Goal: Task Accomplishment & Management: Manage account settings

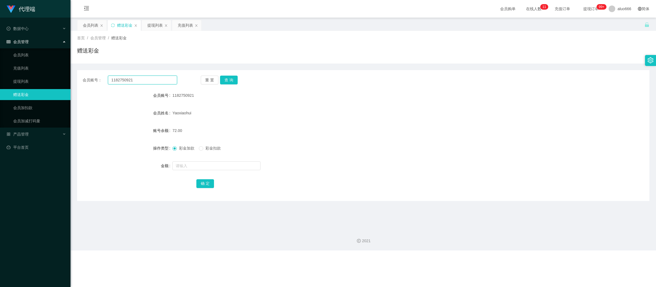
click at [142, 82] on input "1182750921" at bounding box center [142, 80] width 69 height 9
click at [143, 82] on input "1182750921" at bounding box center [142, 80] width 69 height 9
click at [229, 82] on button "查 询" at bounding box center [229, 80] width 18 height 9
click at [198, 166] on input "text" at bounding box center [216, 166] width 88 height 9
type input "8"
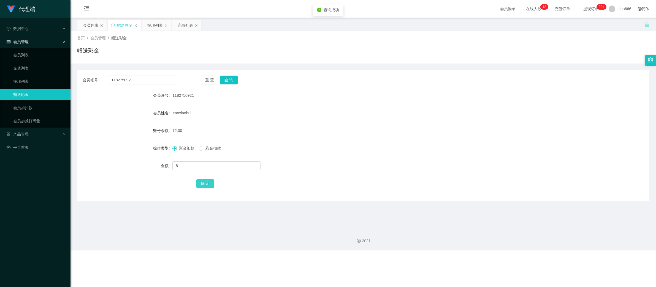
click at [203, 184] on button "确 定" at bounding box center [205, 184] width 18 height 9
click at [425, 153] on div "彩金加款 彩金扣款" at bounding box center [339, 148] width 334 height 11
click at [127, 78] on input "1182750921" at bounding box center [142, 80] width 69 height 9
click at [185, 27] on div "充值列表" at bounding box center [185, 25] width 15 height 10
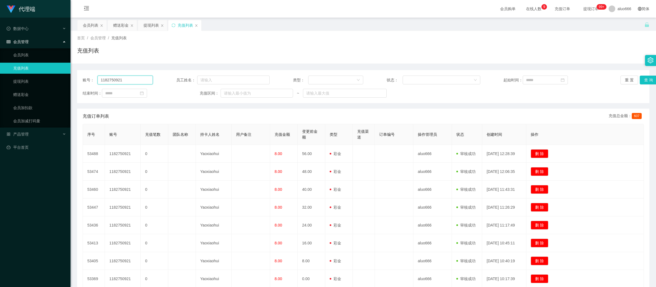
click at [126, 79] on input "1182750921" at bounding box center [124, 80] width 55 height 9
click at [645, 81] on button "查 询" at bounding box center [649, 80] width 18 height 9
click at [118, 81] on input "1182750921" at bounding box center [124, 80] width 55 height 9
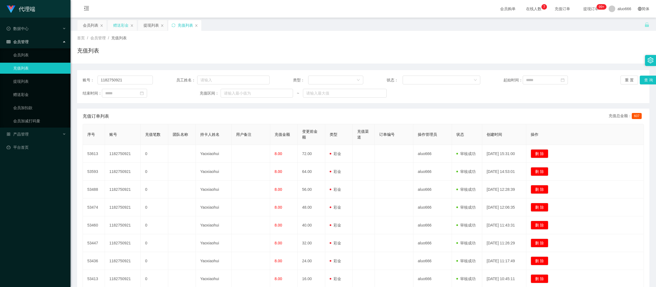
click at [122, 24] on div "赠送彩金" at bounding box center [120, 25] width 15 height 10
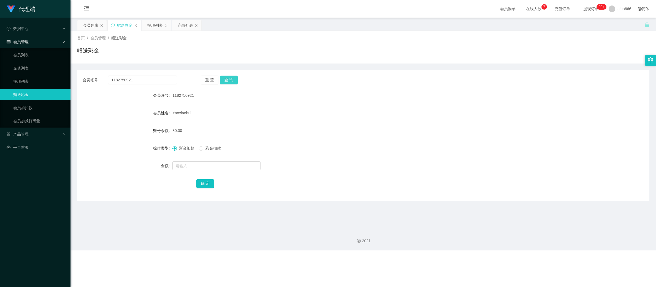
click at [232, 79] on button "查 询" at bounding box center [229, 80] width 18 height 9
click at [192, 167] on input "text" at bounding box center [216, 166] width 88 height 9
type input "8"
click at [208, 184] on button "确 定" at bounding box center [205, 184] width 18 height 9
click at [352, 142] on form "会员账号 1182750921 会员姓名 [PERSON_NAME] 账号余额 88.00 操作类型 彩金加款 彩金扣款 金额 确 定" at bounding box center [363, 139] width 572 height 99
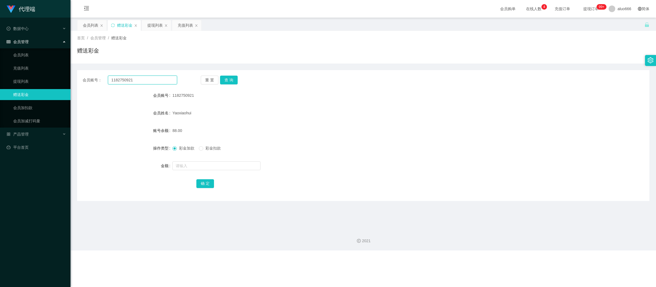
click at [127, 80] on input "1182750921" at bounding box center [142, 80] width 69 height 9
click at [230, 80] on button "查 询" at bounding box center [229, 80] width 18 height 9
click at [192, 165] on input "text" at bounding box center [216, 166] width 88 height 9
type input "8"
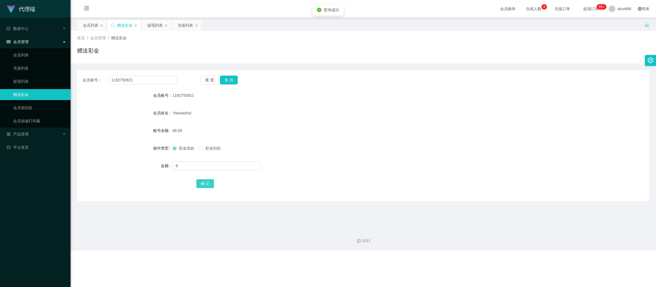
click at [203, 182] on button "确 定" at bounding box center [205, 184] width 18 height 9
click at [424, 102] on form "会员账号 1182750921 会员姓名 [PERSON_NAME] 账号余额 88.00 操作类型 彩金加款 彩金扣款 金额 8 确 定" at bounding box center [363, 139] width 572 height 99
click at [188, 165] on input "text" at bounding box center [216, 166] width 88 height 9
type input "8"
click at [197, 188] on button "确 定" at bounding box center [205, 184] width 18 height 9
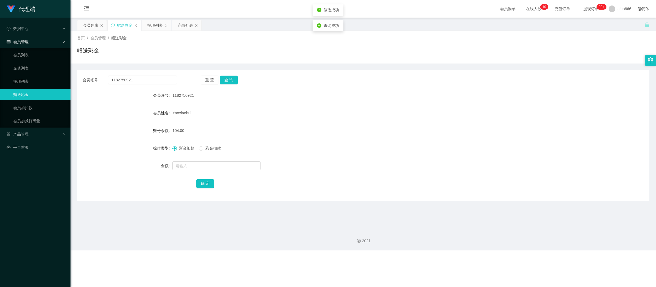
click at [449, 121] on form "会员账号 1182750921 会员姓名 [PERSON_NAME] 账号余额 104.00 操作类型 彩金加款 彩金扣款 金额 确 定" at bounding box center [363, 139] width 572 height 99
